Goal: Information Seeking & Learning: Learn about a topic

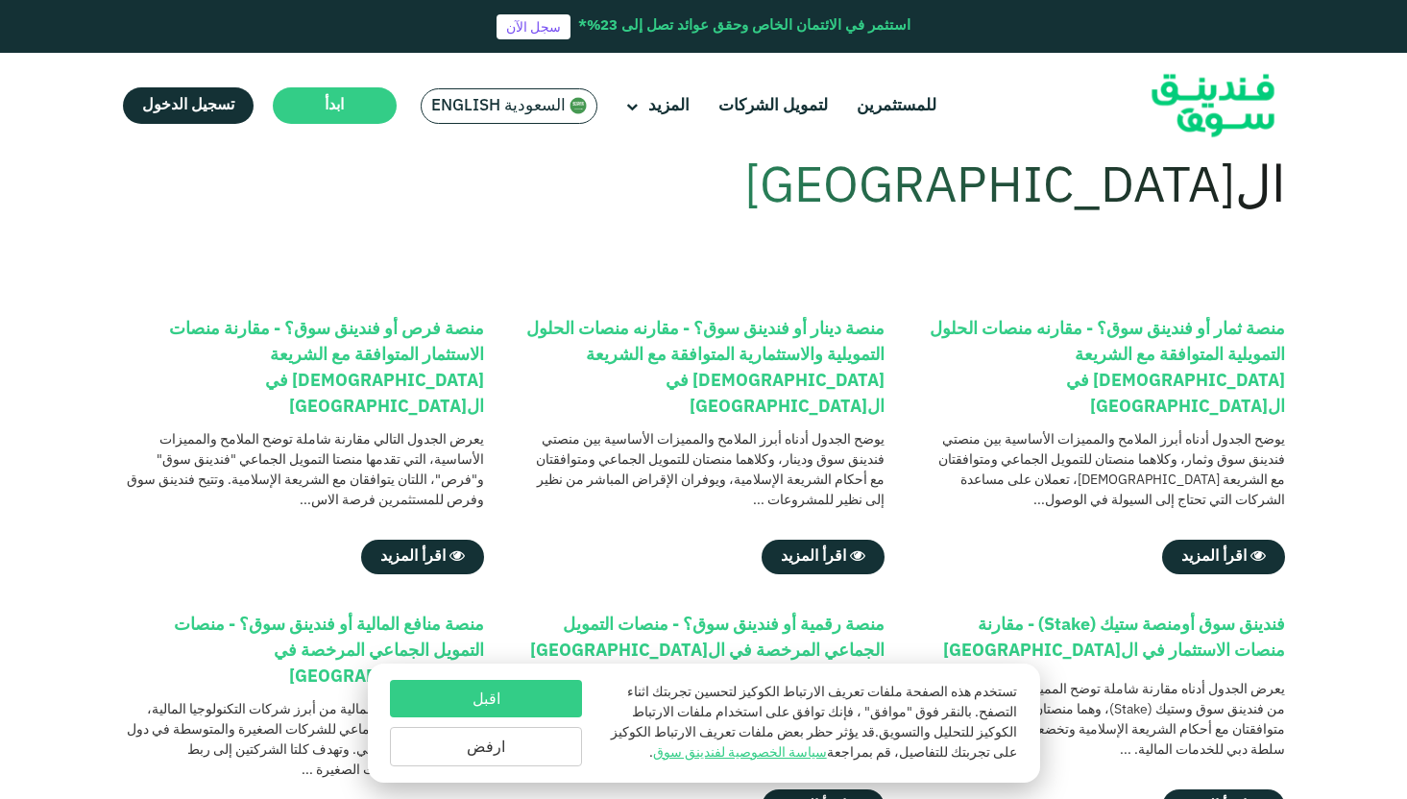
scroll to position [149, 0]
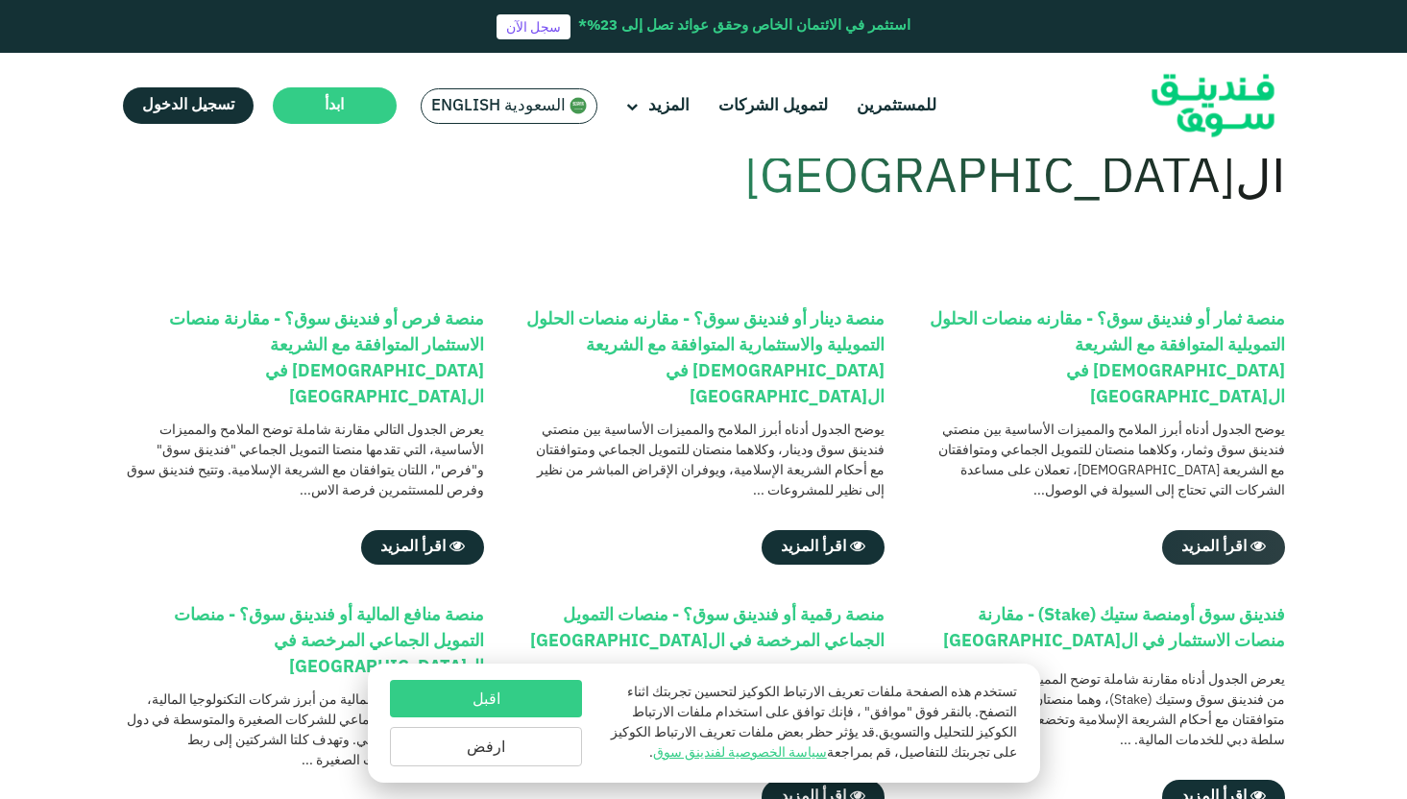
click at [1206, 540] on span "اقرأ المزيد" at bounding box center [1213, 547] width 65 height 14
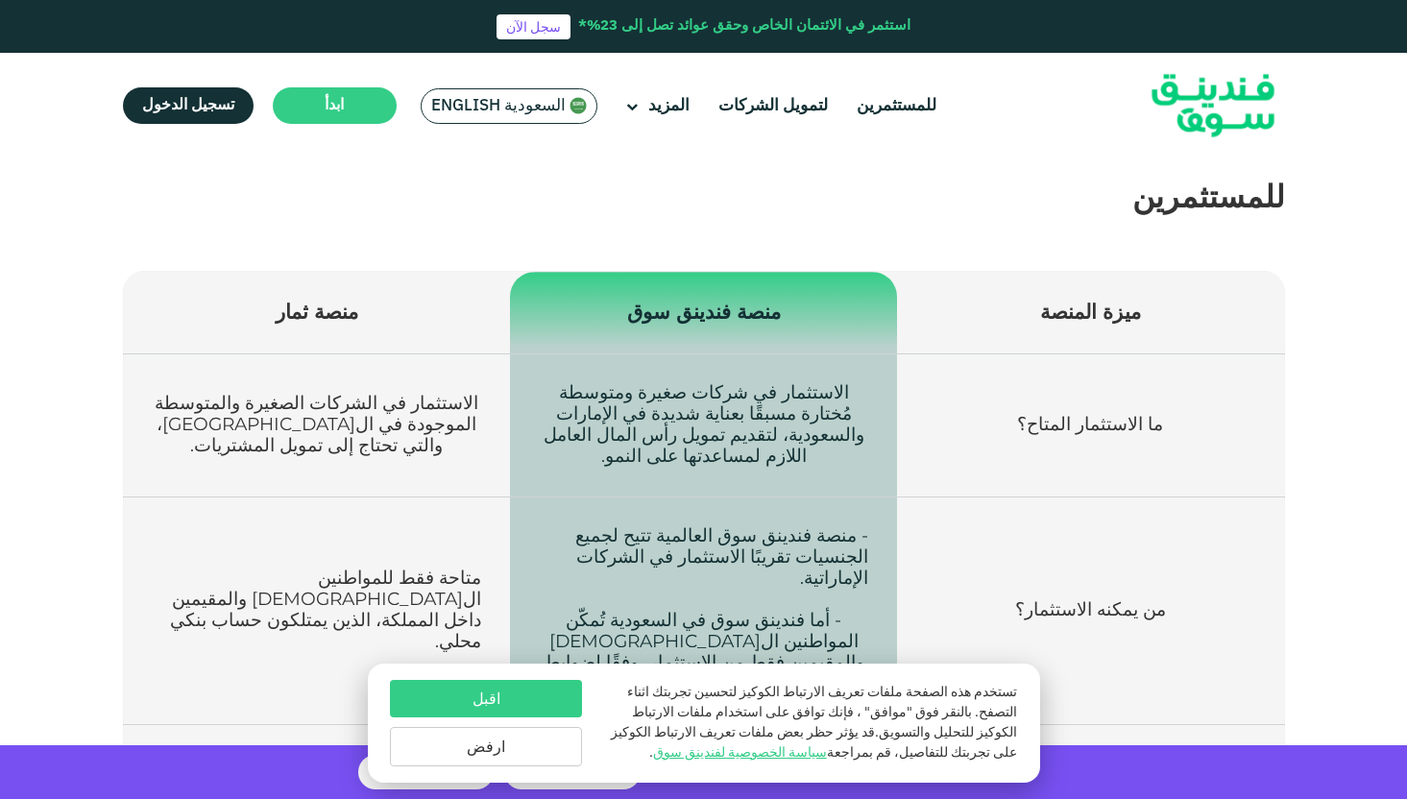
scroll to position [550, 0]
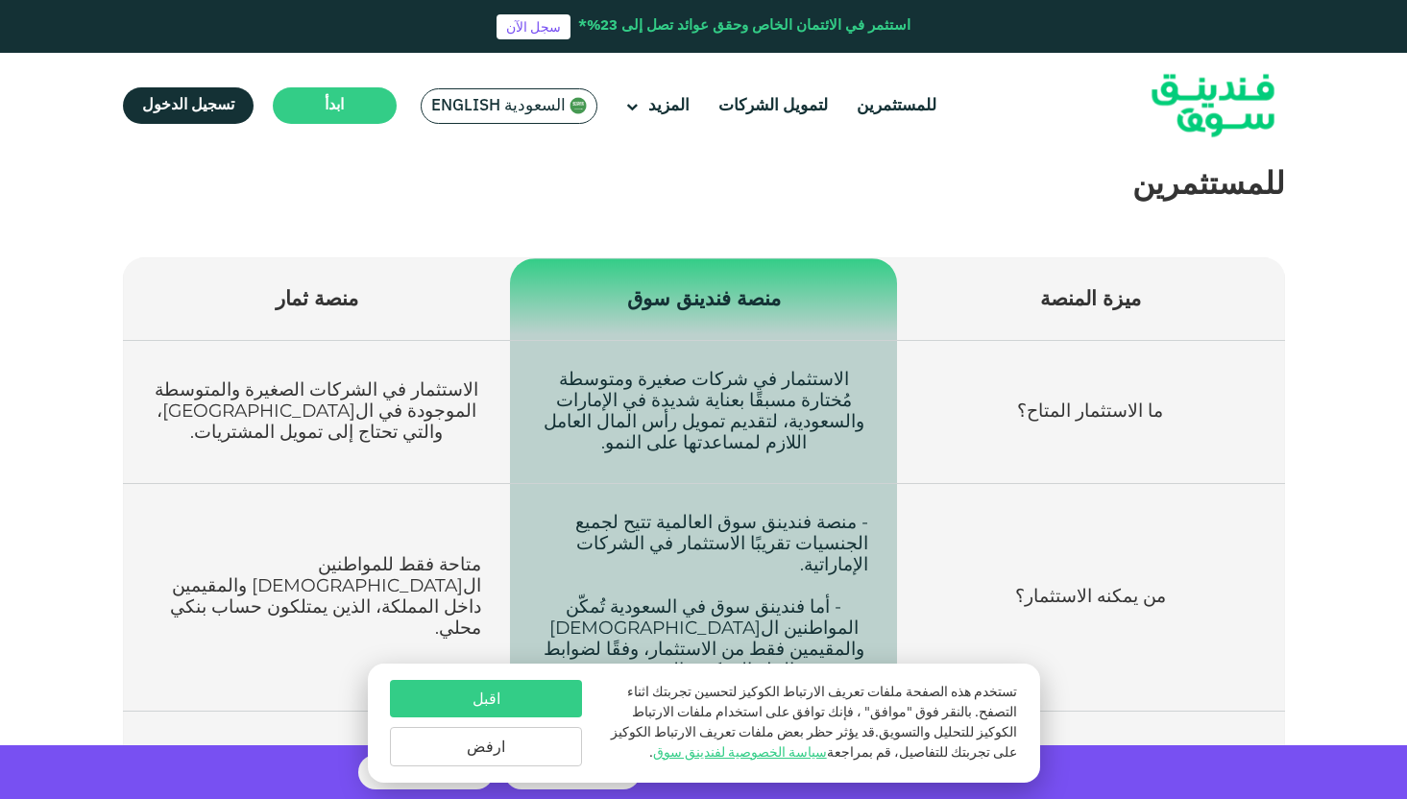
click at [498, 746] on button "ارفض" at bounding box center [486, 746] width 192 height 39
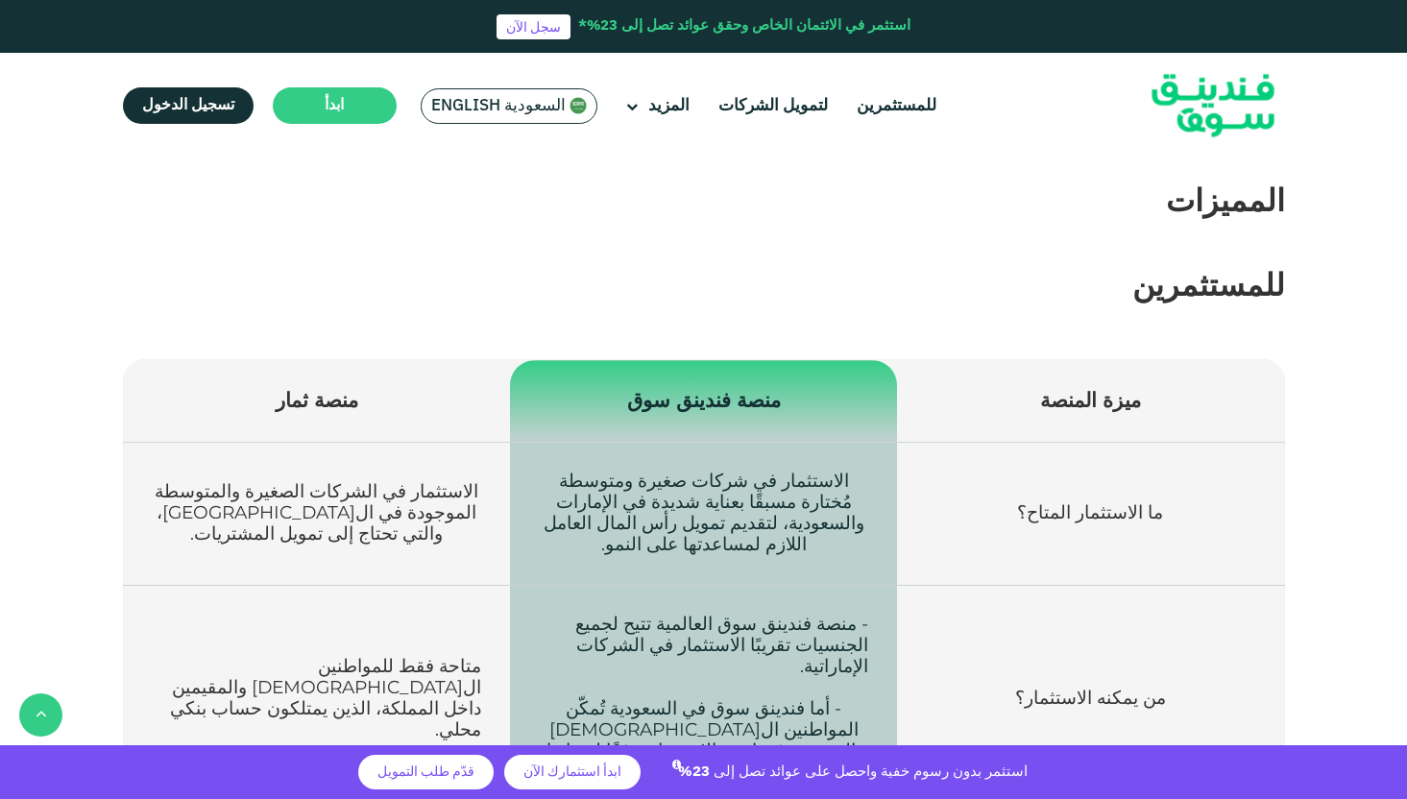
scroll to position [445, 0]
